Goal: Check status: Check status

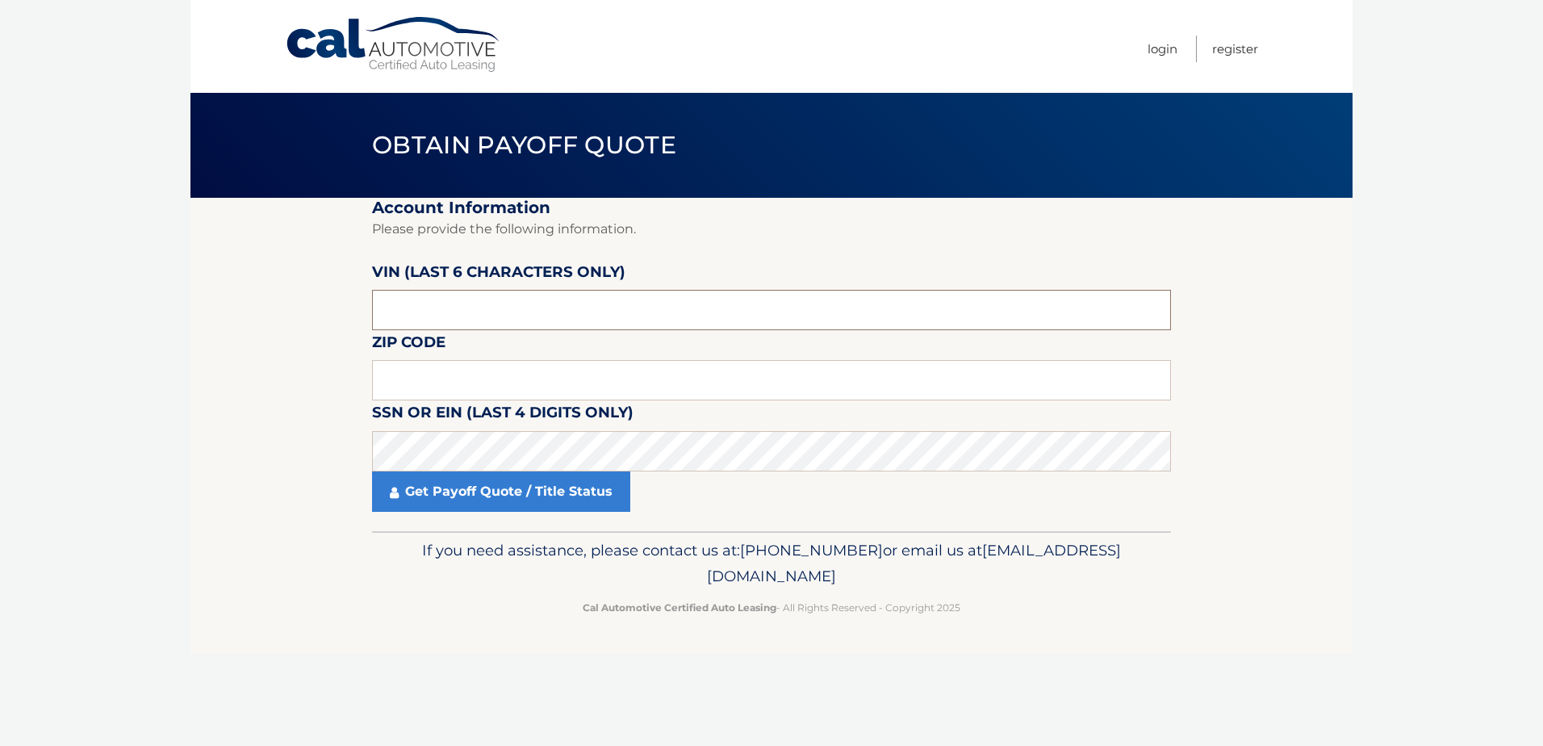
click at [442, 299] on input "text" at bounding box center [771, 310] width 799 height 40
type input "245305"
click at [451, 380] on input "text" at bounding box center [771, 380] width 799 height 40
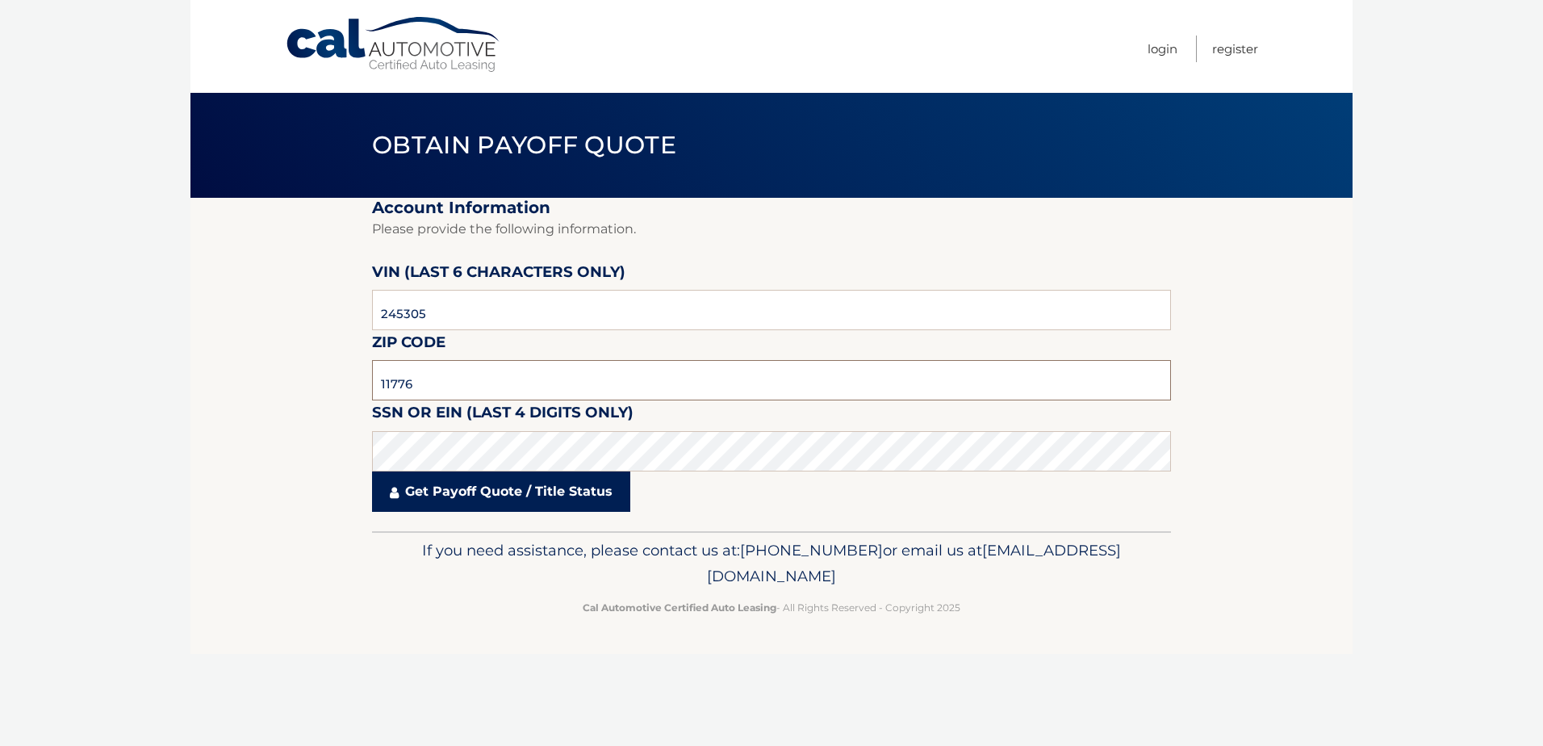
type input "11776"
click at [462, 494] on link "Get Payoff Quote / Title Status" at bounding box center [501, 491] width 258 height 40
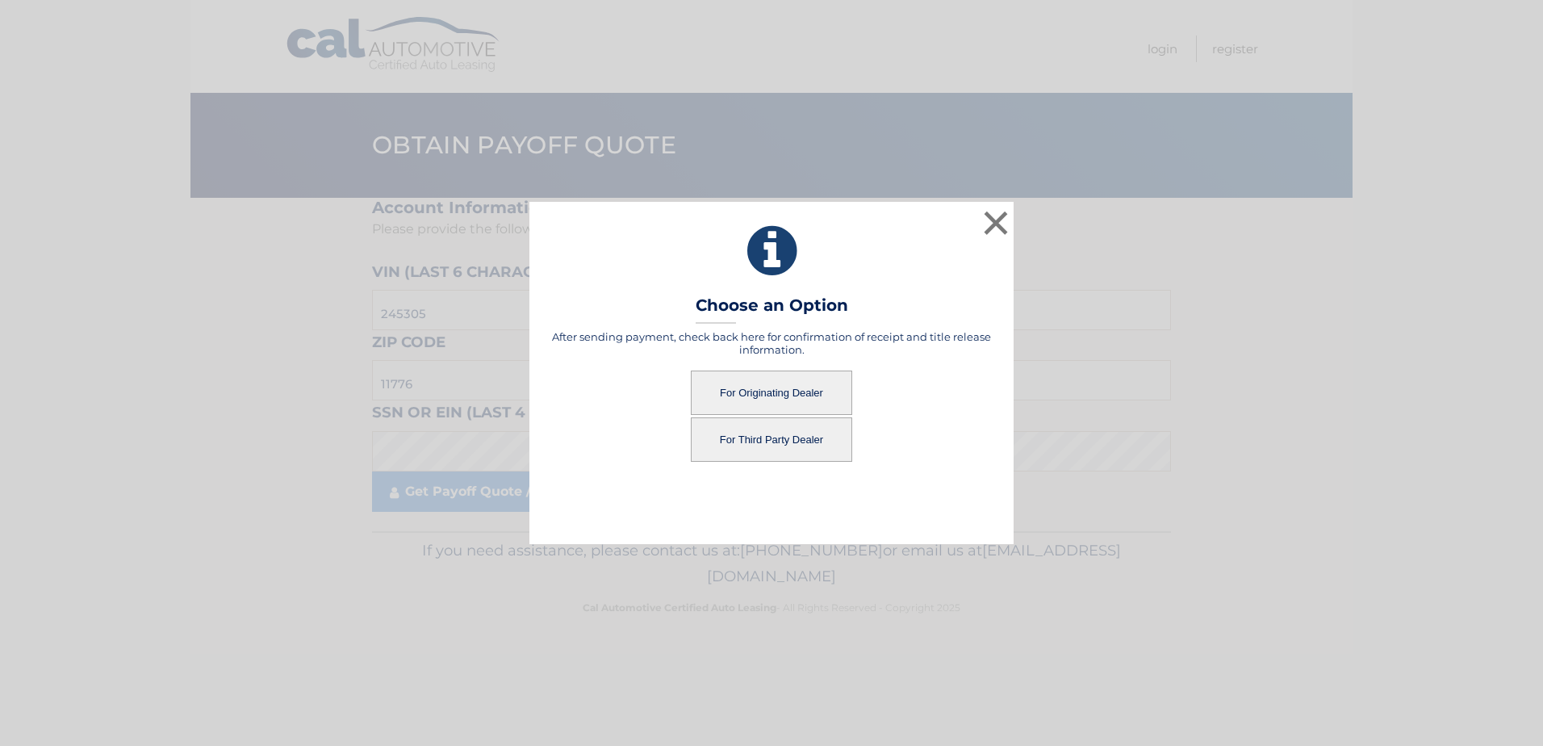
click at [759, 388] on button "For Originating Dealer" at bounding box center [771, 392] width 161 height 44
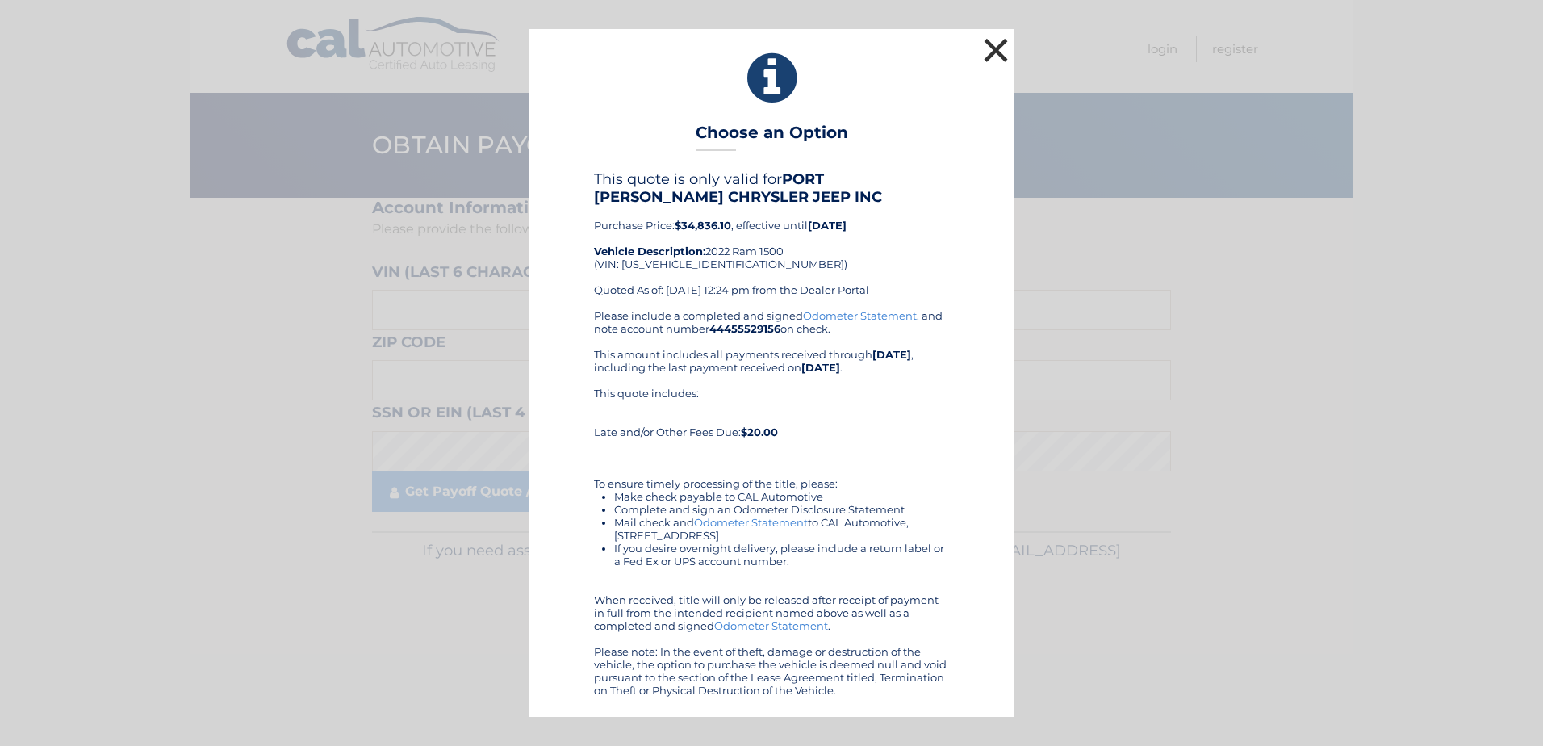
click at [993, 47] on button "×" at bounding box center [996, 50] width 32 height 32
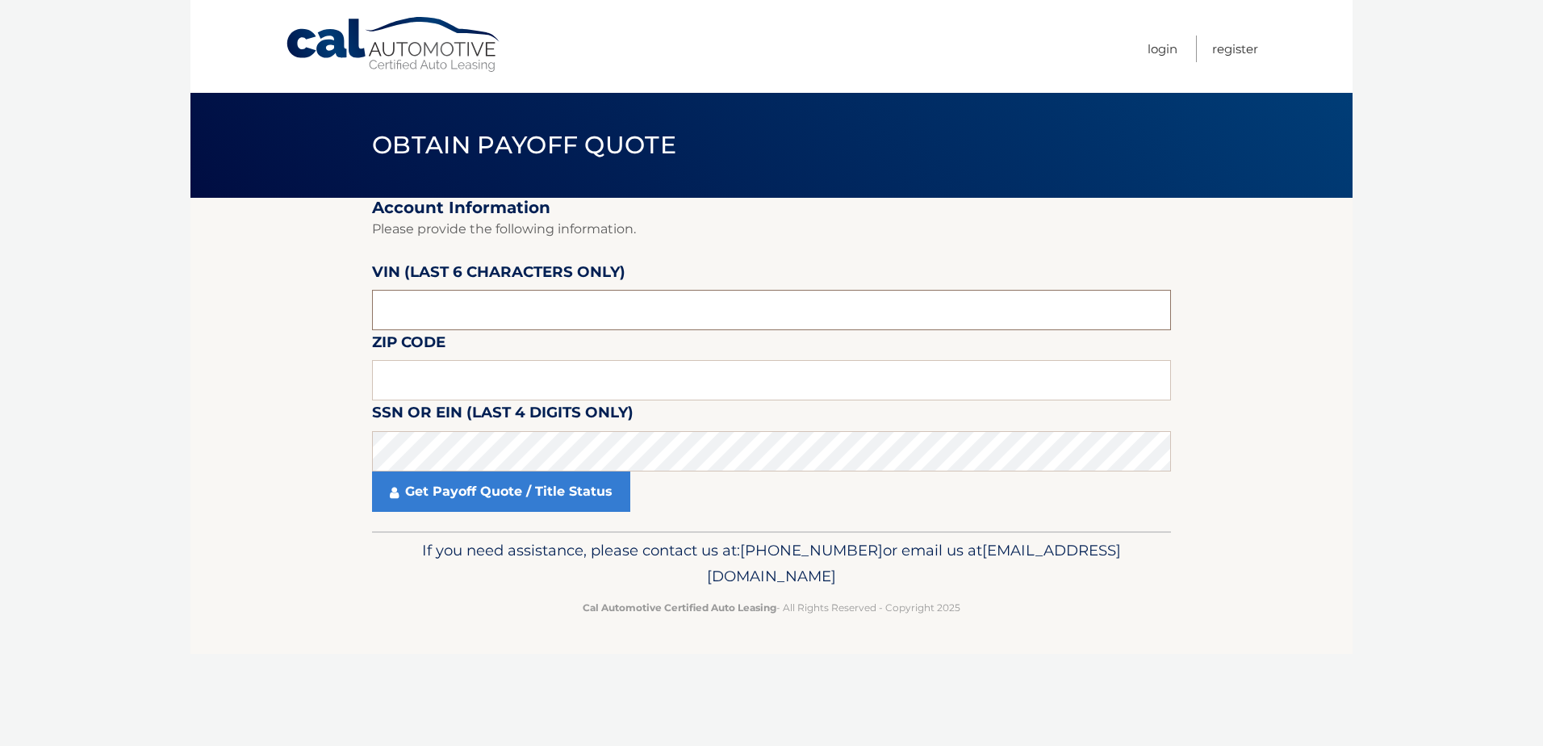
click at [445, 295] on input "text" at bounding box center [771, 310] width 799 height 40
type input "N58793"
click at [430, 371] on input "text" at bounding box center [771, 380] width 799 height 40
type input "11727"
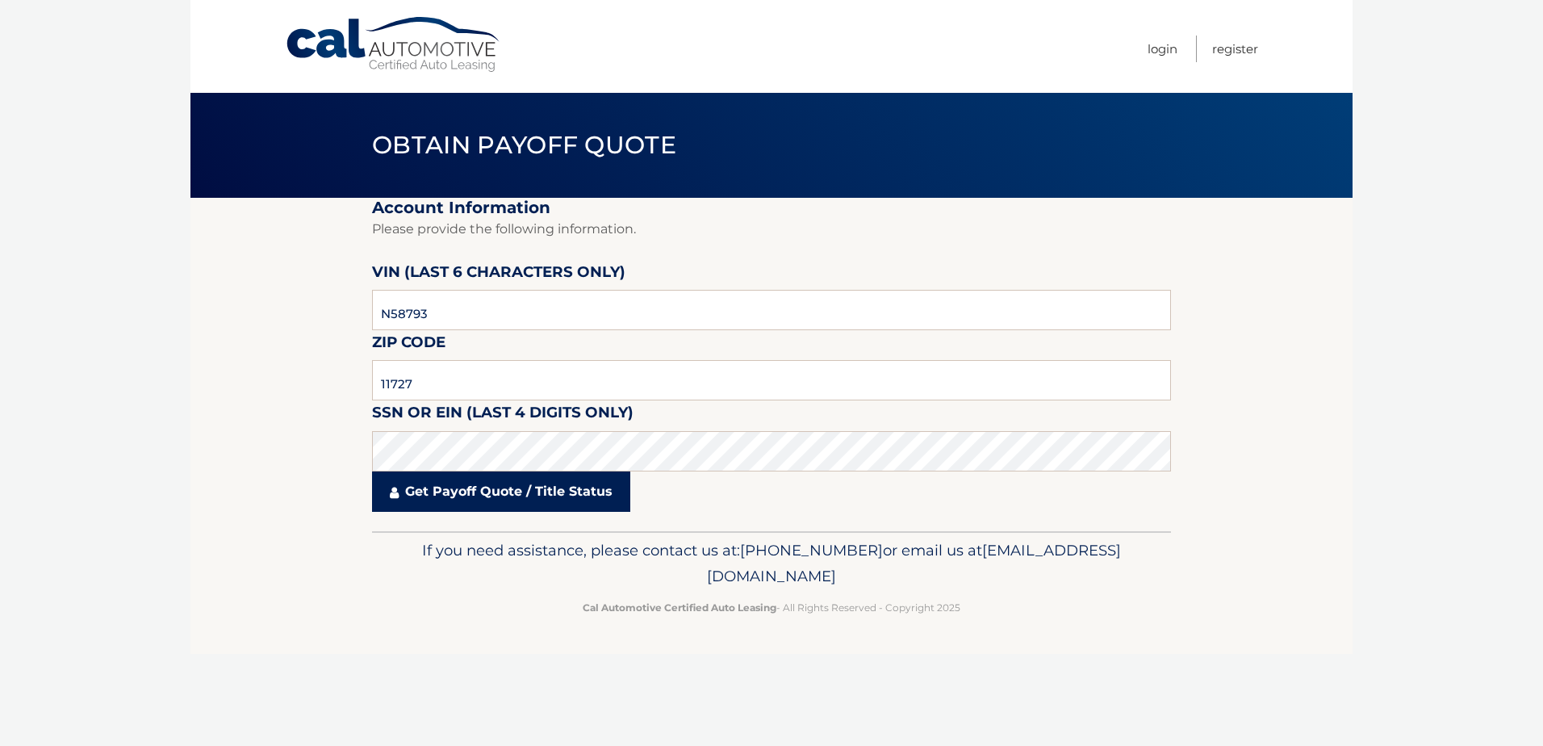
click at [474, 492] on link "Get Payoff Quote / Title Status" at bounding box center [501, 491] width 258 height 40
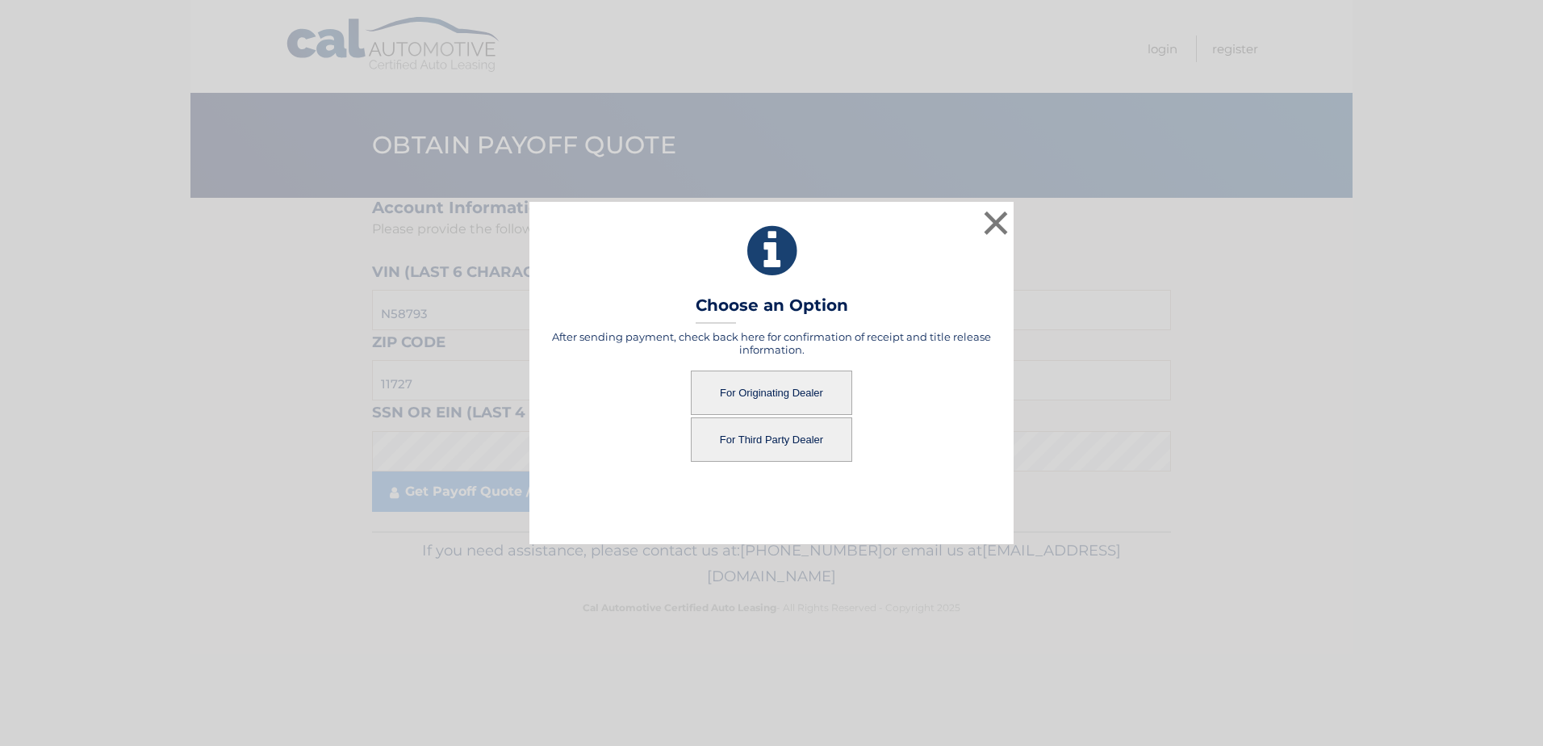
click at [794, 386] on button "For Originating Dealer" at bounding box center [771, 392] width 161 height 44
click at [777, 395] on button "For Originating Dealer" at bounding box center [771, 392] width 161 height 44
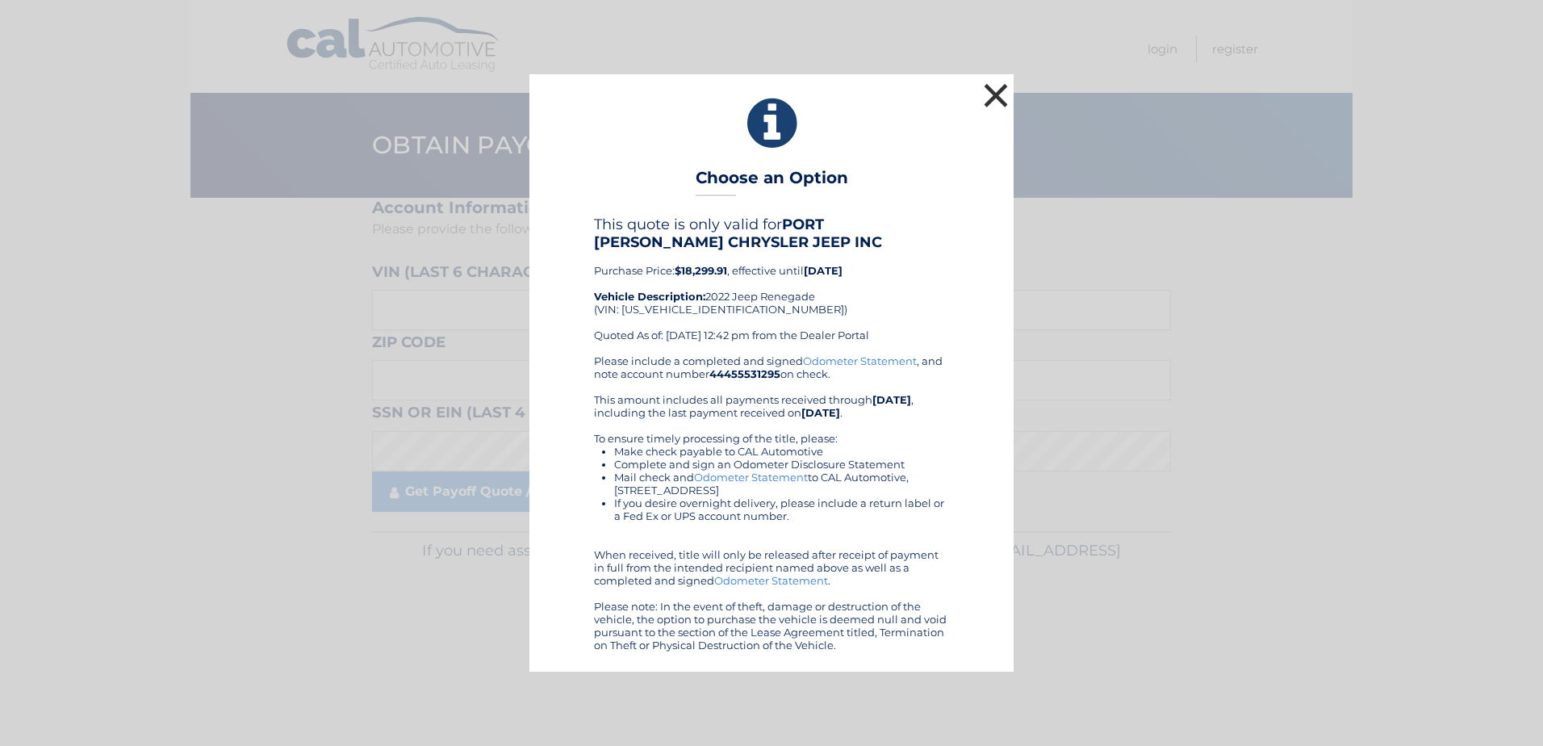
click at [987, 91] on button "×" at bounding box center [996, 95] width 32 height 32
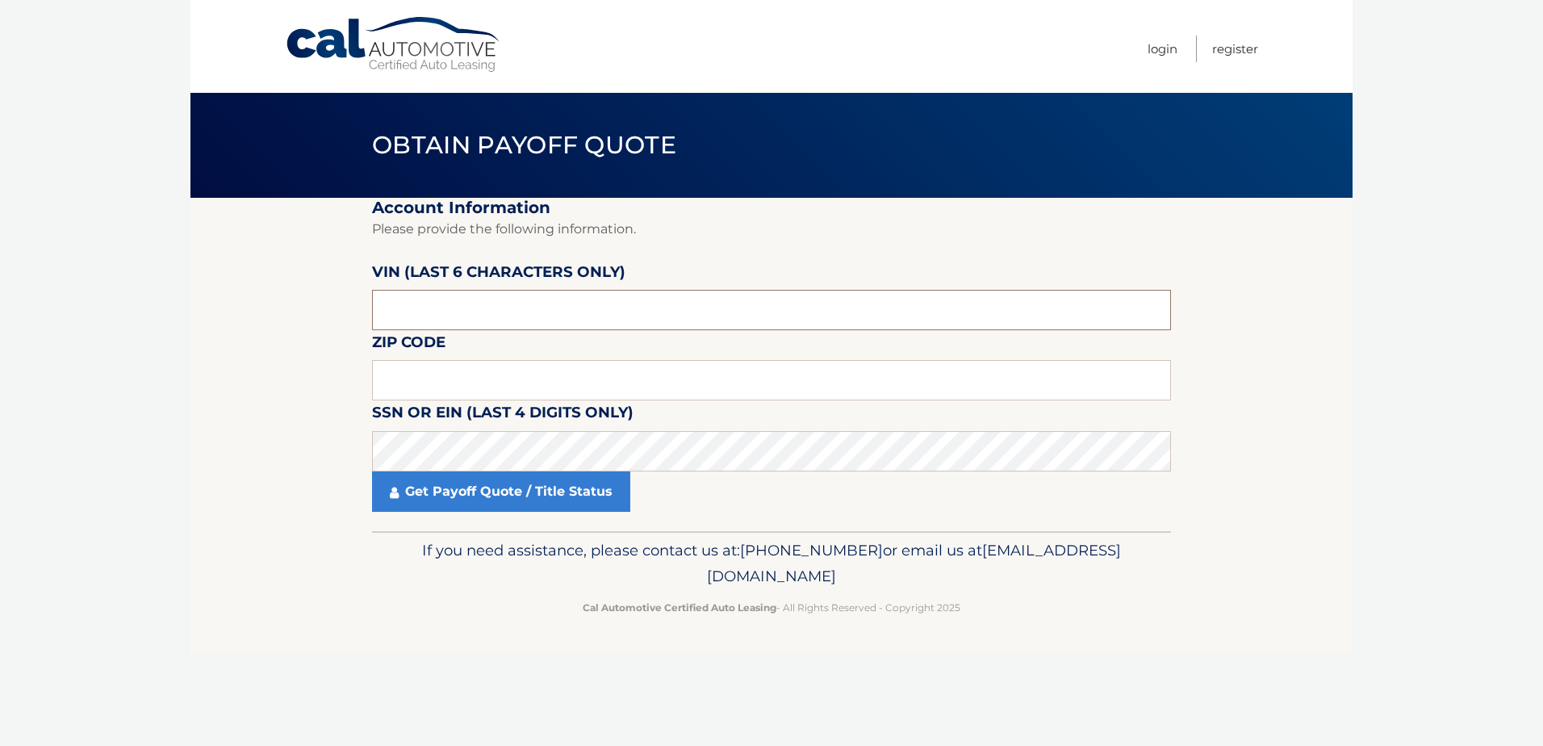
click at [487, 316] on input "text" at bounding box center [771, 310] width 799 height 40
type input "201430"
click at [424, 369] on input "text" at bounding box center [771, 380] width 799 height 40
type input "11793"
